Goal: Navigation & Orientation: Find specific page/section

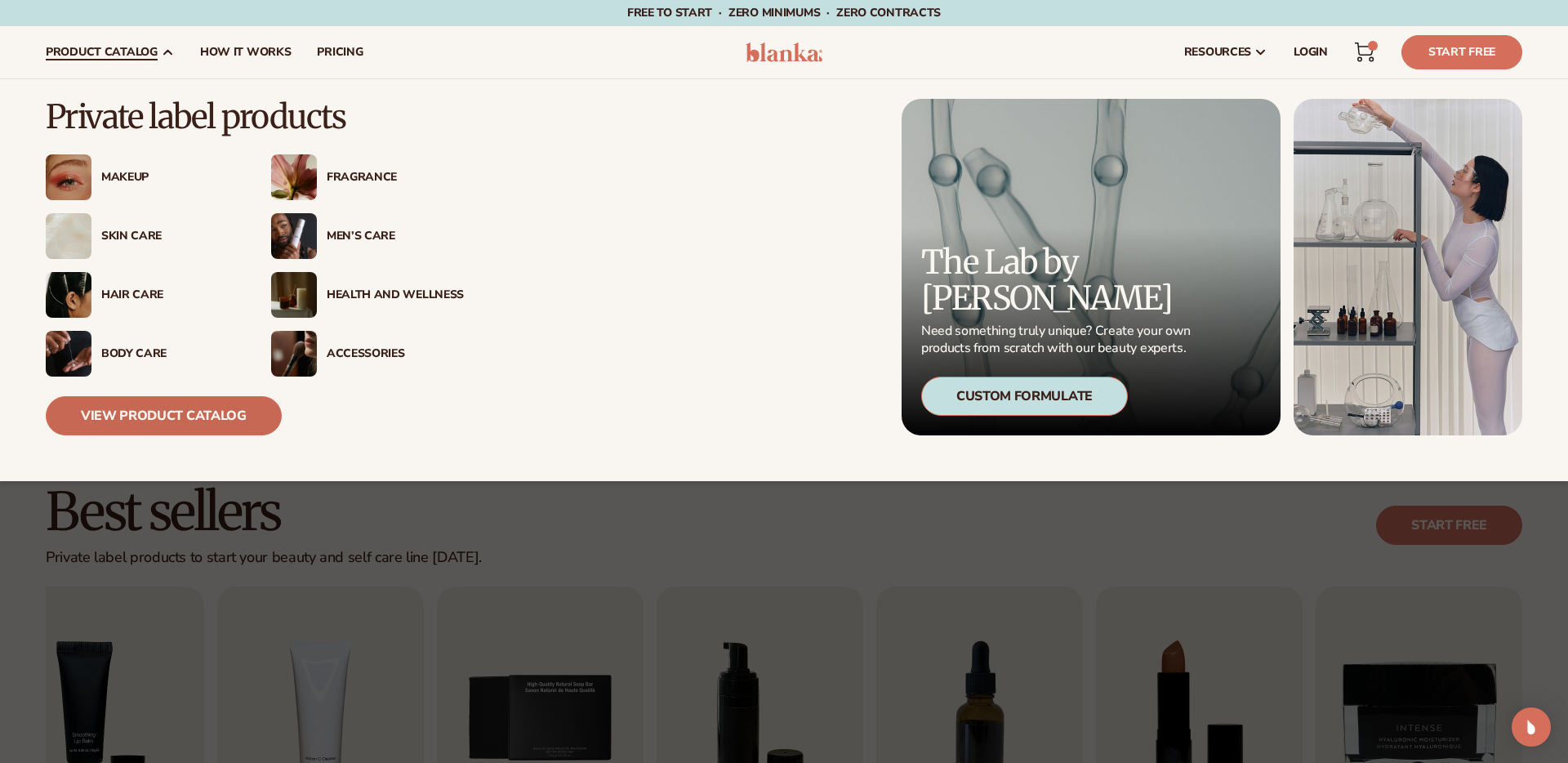
click at [211, 429] on link "View Product Catalog" at bounding box center [164, 416] width 236 height 39
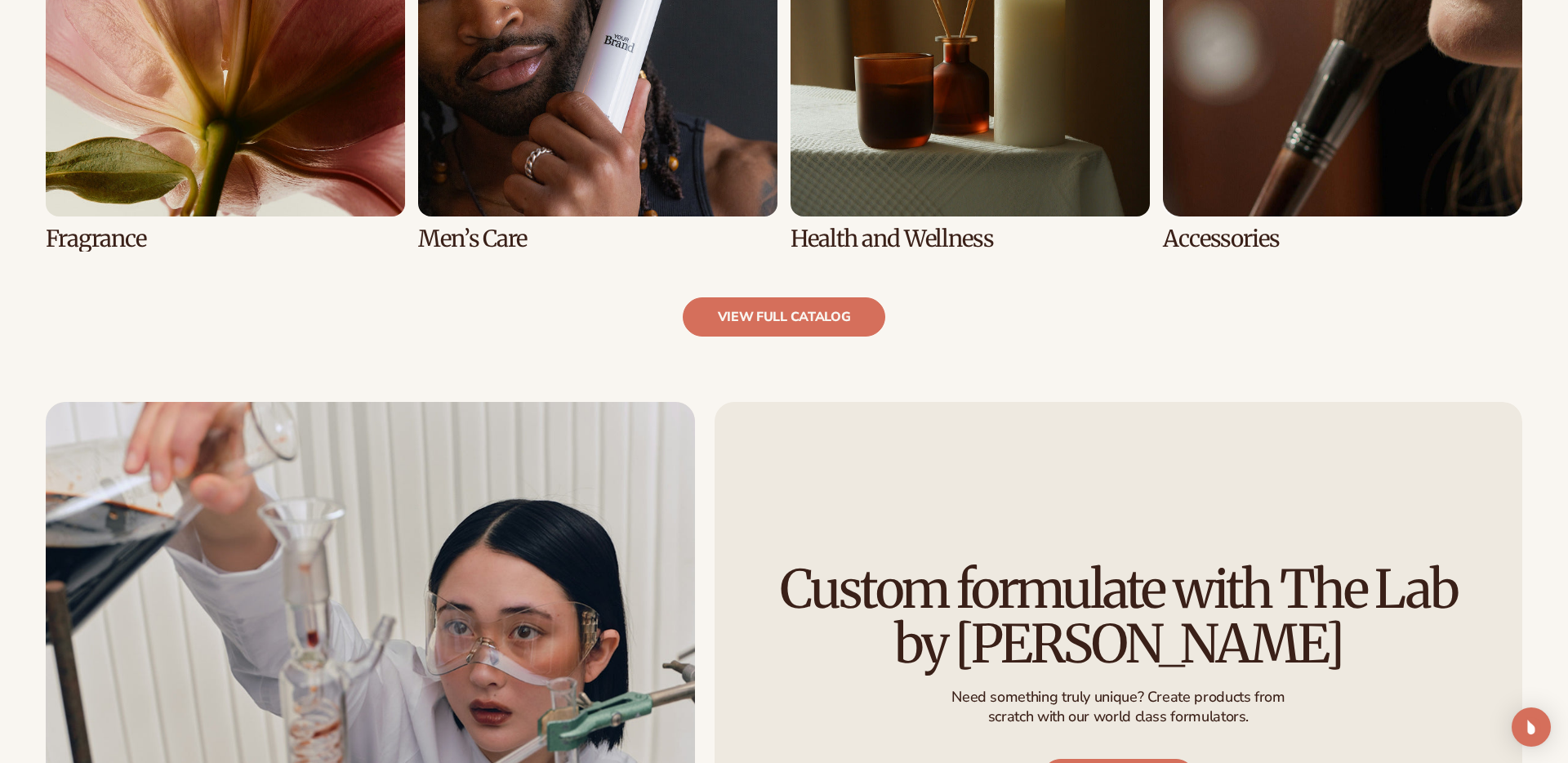
scroll to position [2017, 0]
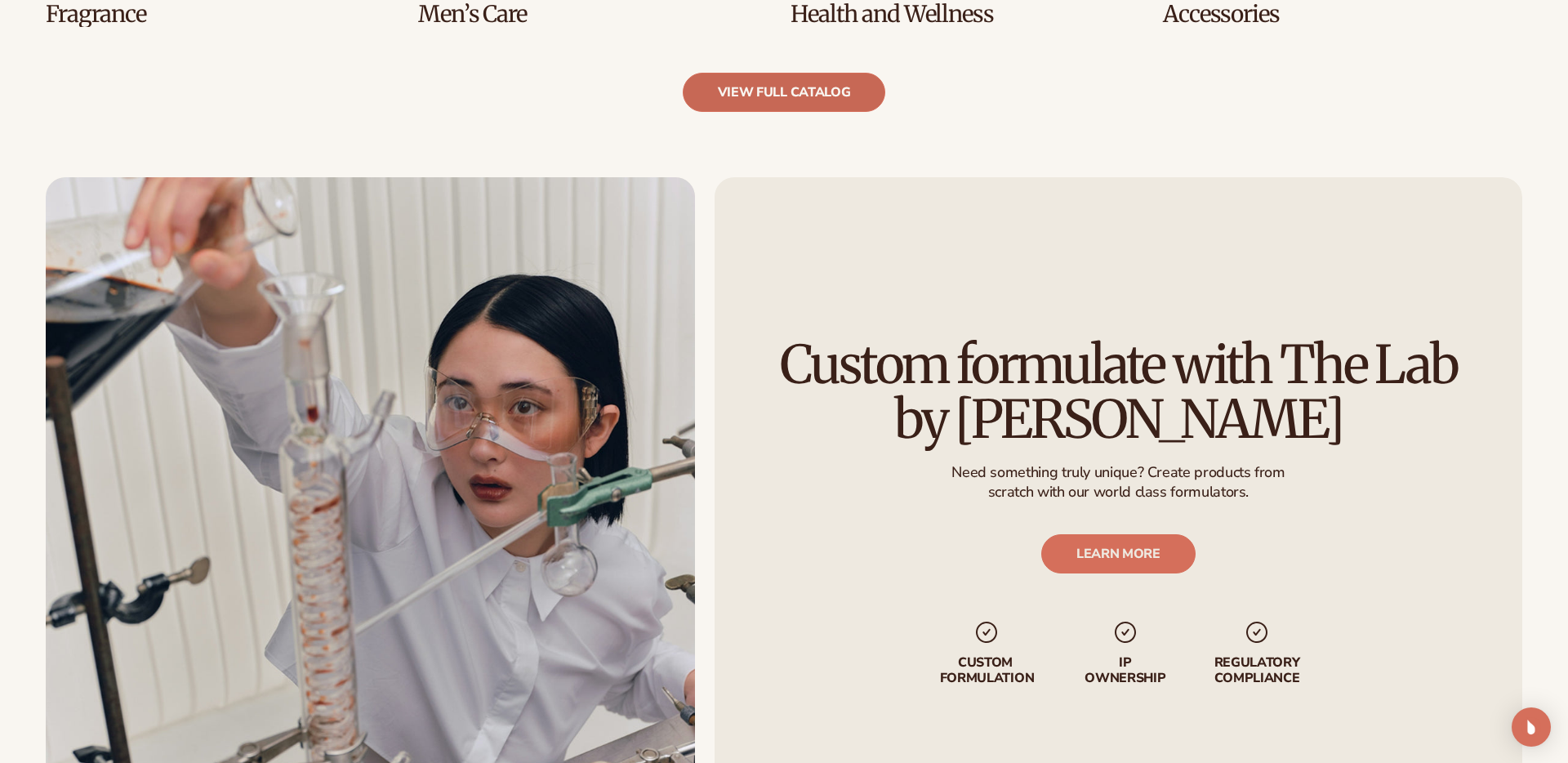
click at [766, 99] on link "view full catalog" at bounding box center [784, 93] width 203 height 39
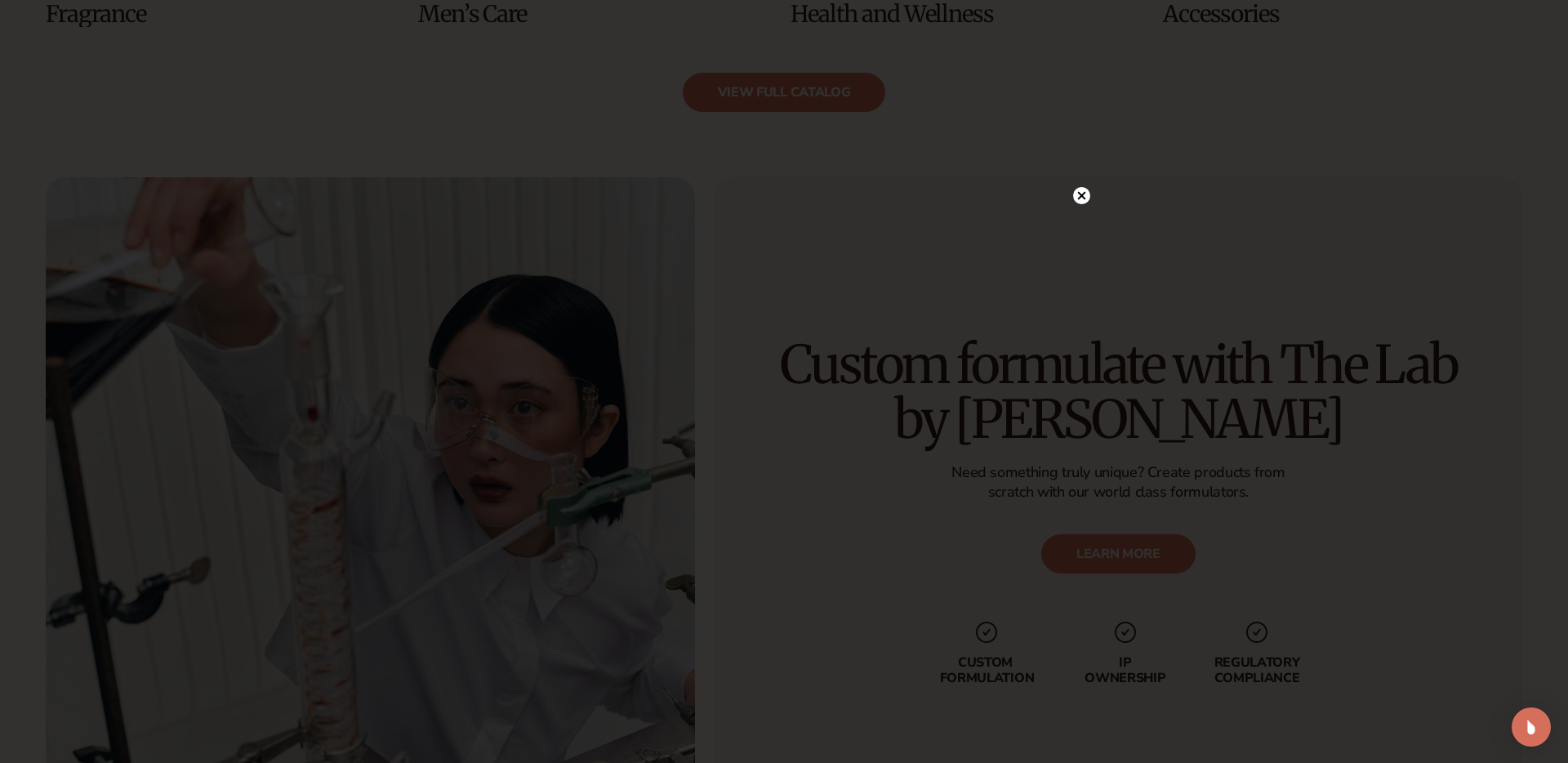
click at [1079, 206] on div at bounding box center [1082, 195] width 17 height 29
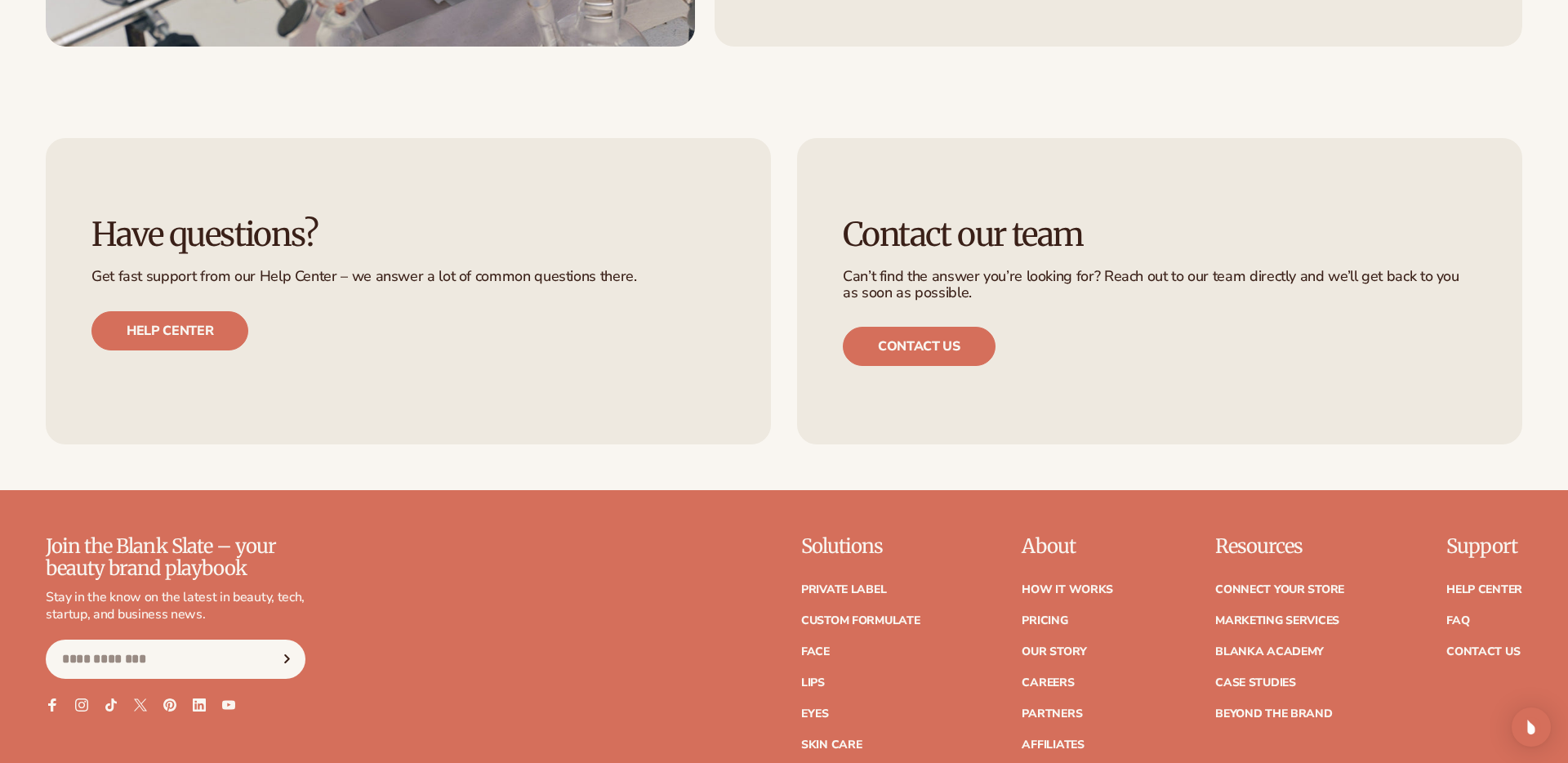
scroll to position [3096, 0]
